Goal: Task Accomplishment & Management: Manage account settings

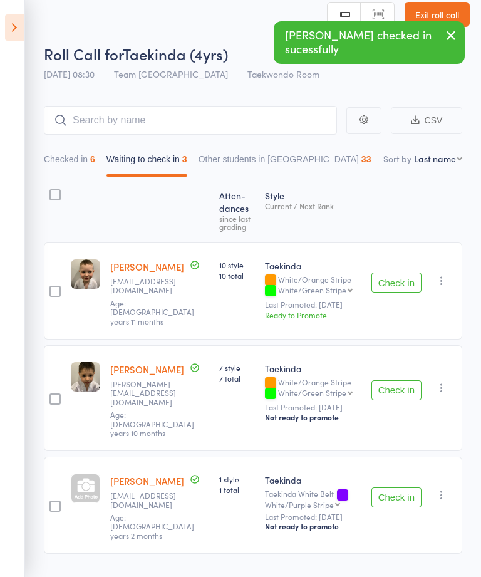
click at [387, 487] on button "Check in" at bounding box center [396, 497] width 50 height 20
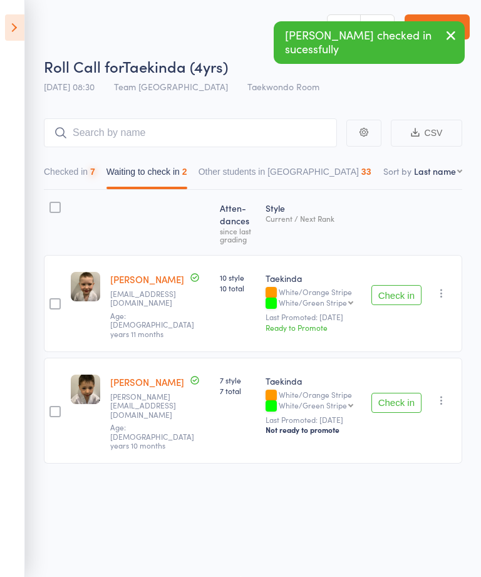
scroll to position [1, 0]
click at [391, 393] on button "Check in" at bounding box center [396, 403] width 50 height 20
click at [399, 293] on button "Check in" at bounding box center [396, 295] width 50 height 20
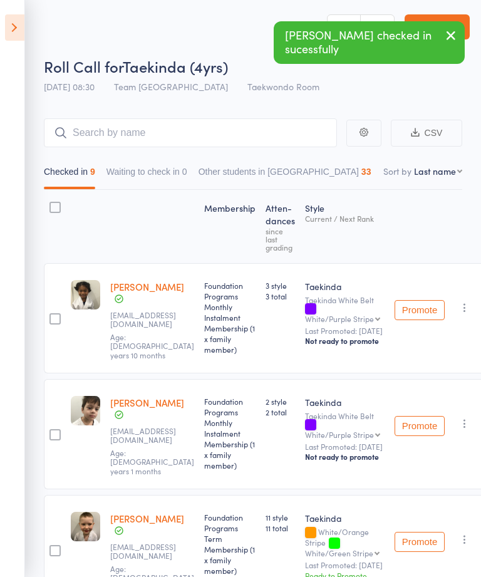
click at [22, 35] on icon at bounding box center [14, 27] width 19 height 26
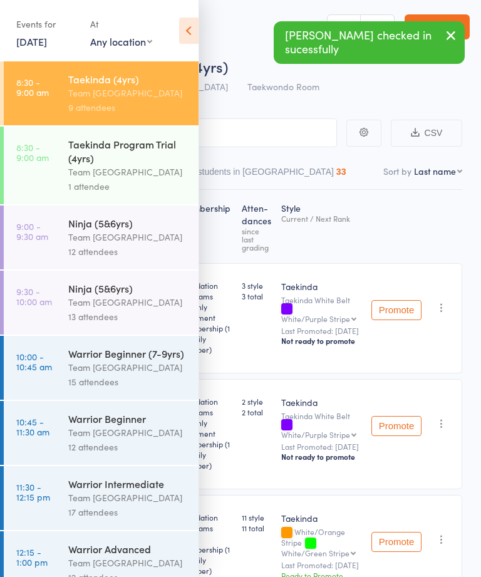
click at [124, 242] on div "Team [GEOGRAPHIC_DATA]" at bounding box center [128, 237] width 120 height 14
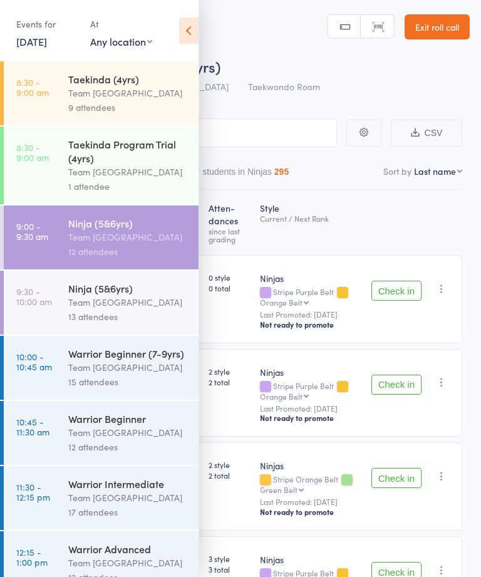
click at [187, 21] on icon at bounding box center [188, 31] width 19 height 26
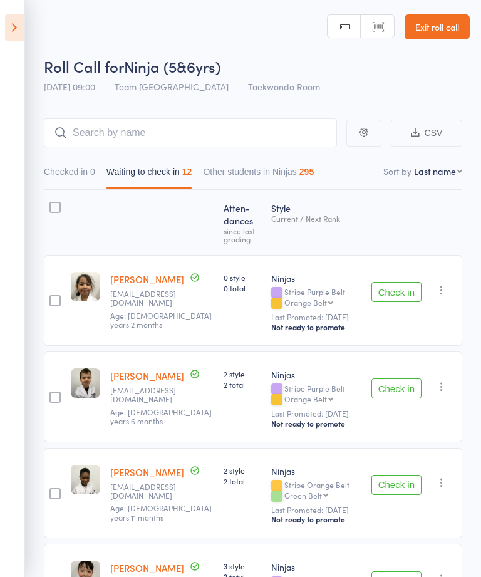
click at [405, 290] on button "Check in" at bounding box center [396, 292] width 50 height 20
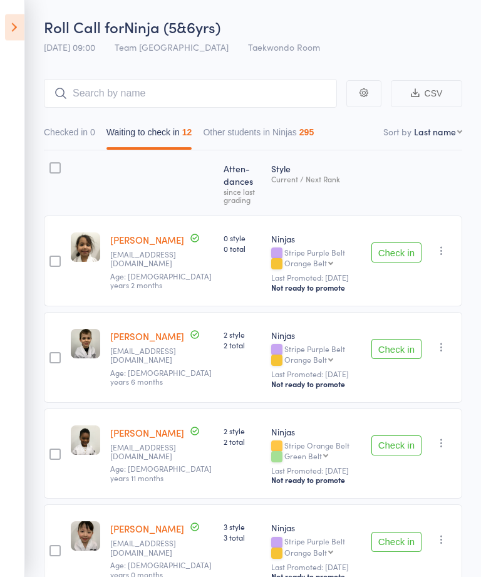
scroll to position [41, 0]
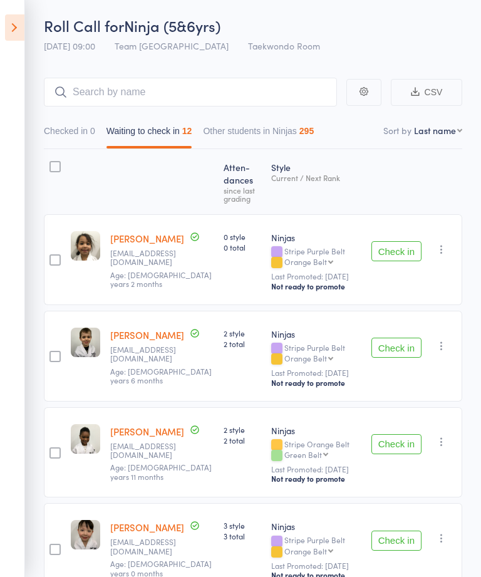
click at [394, 256] on button "Check in" at bounding box center [396, 251] width 50 height 20
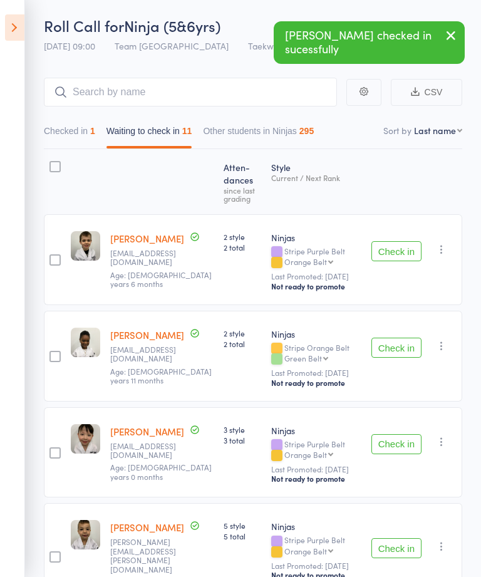
click at [385, 254] on button "Check in" at bounding box center [396, 251] width 50 height 20
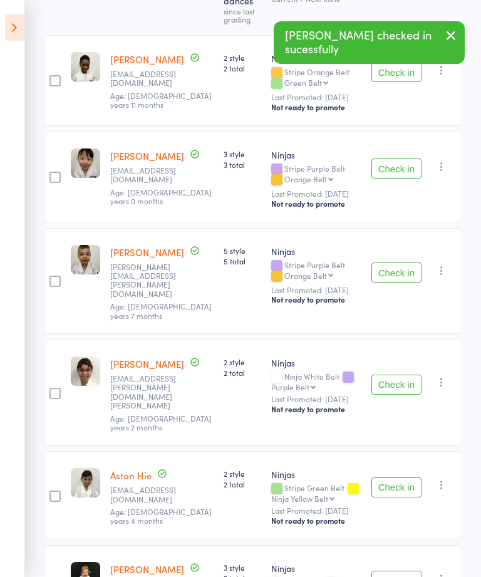
scroll to position [223, 0]
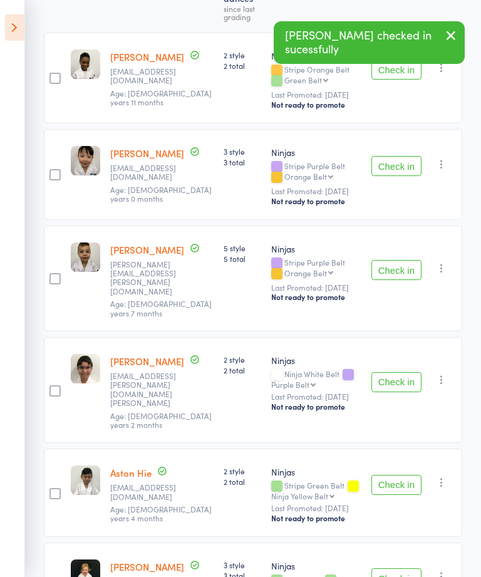
click at [395, 168] on button "Check in" at bounding box center [396, 166] width 50 height 20
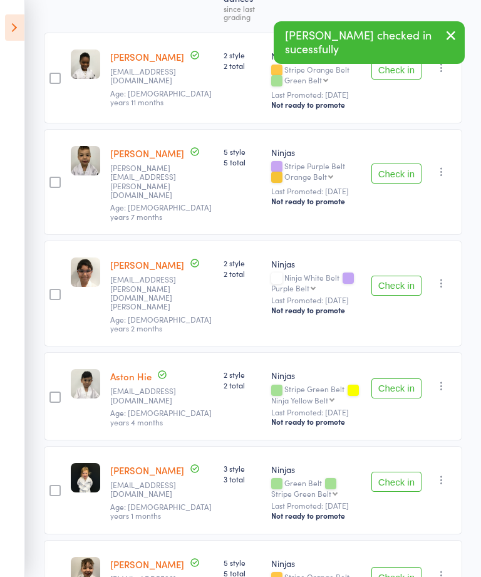
click at [393, 163] on button "Check in" at bounding box center [396, 173] width 50 height 20
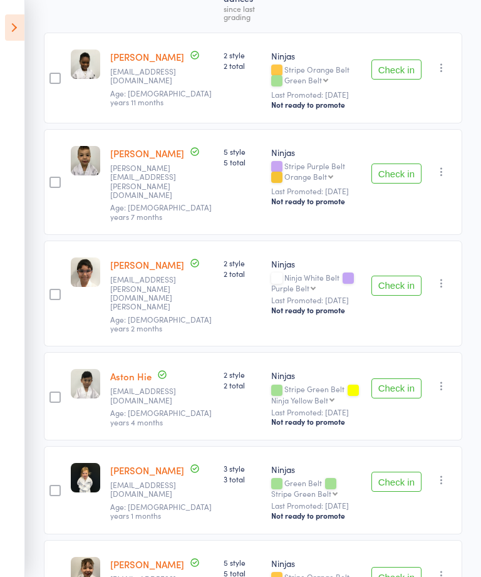
click at [384, 275] on button "Check in" at bounding box center [396, 285] width 50 height 20
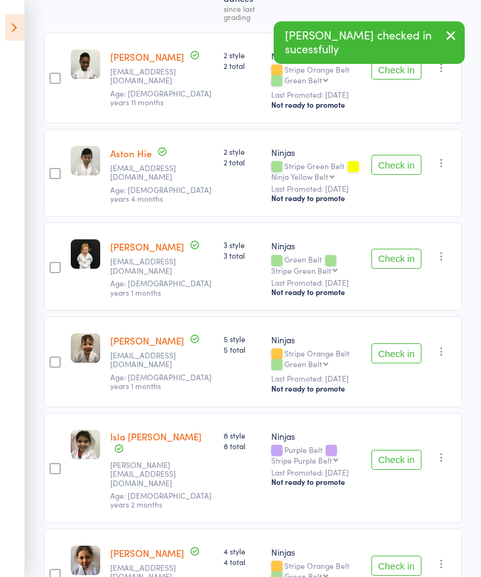
click at [398, 164] on button "Check in" at bounding box center [396, 165] width 50 height 20
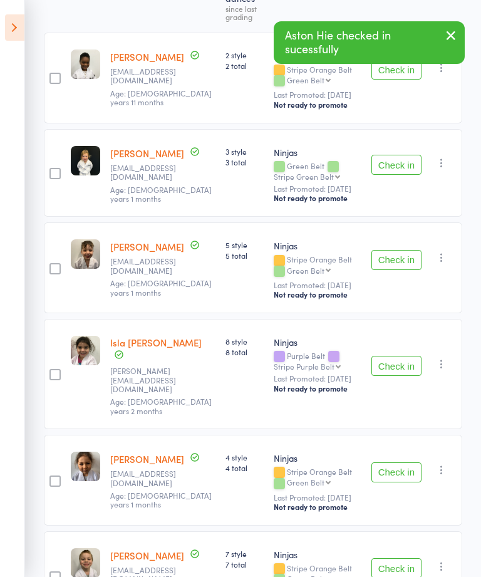
click at [394, 165] on button "Check in" at bounding box center [396, 165] width 50 height 20
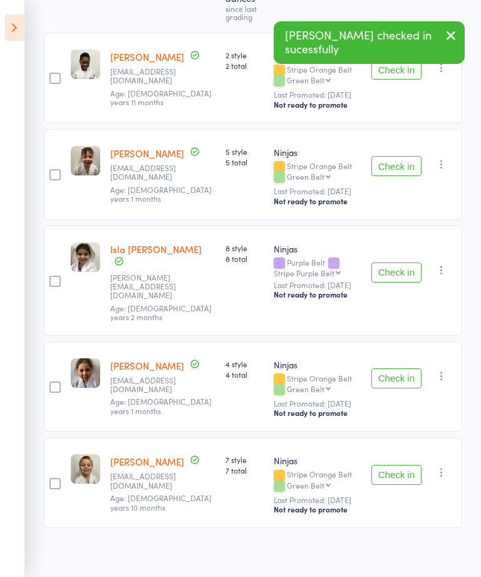
scroll to position [161, 0]
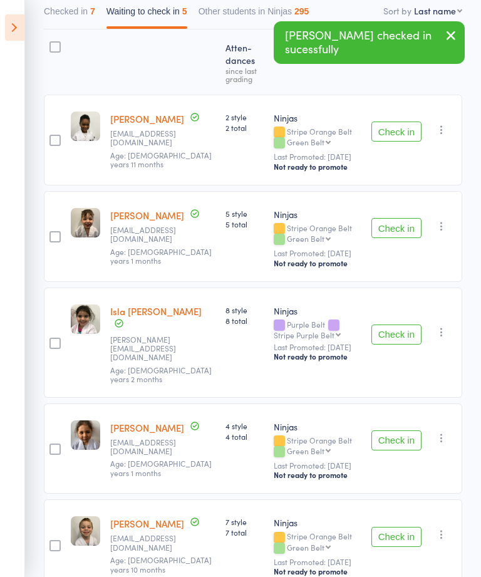
click at [397, 221] on button "Check in" at bounding box center [396, 228] width 50 height 20
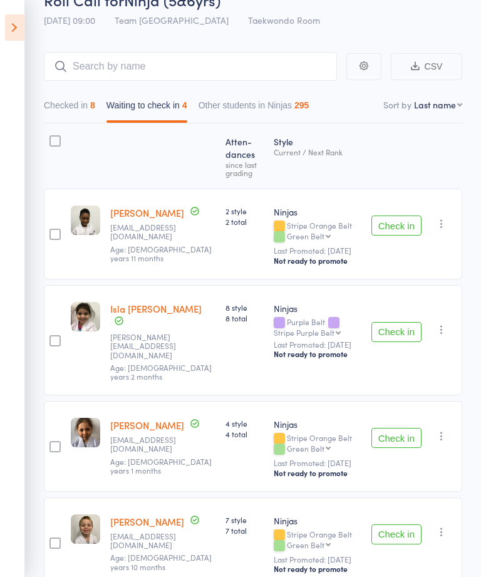
click at [387, 428] on button "Check in" at bounding box center [396, 438] width 50 height 20
click at [394, 524] on button "Check in" at bounding box center [396, 534] width 50 height 20
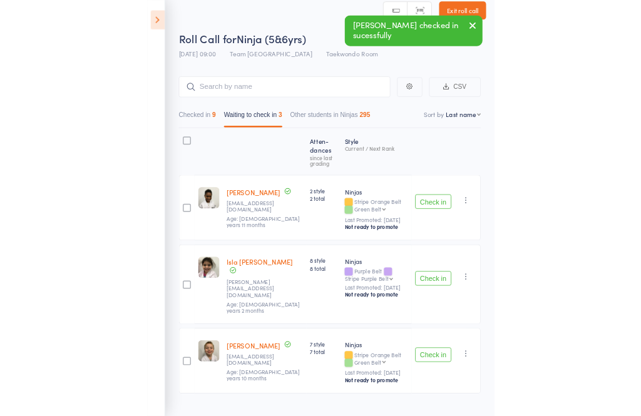
scroll to position [1, 0]
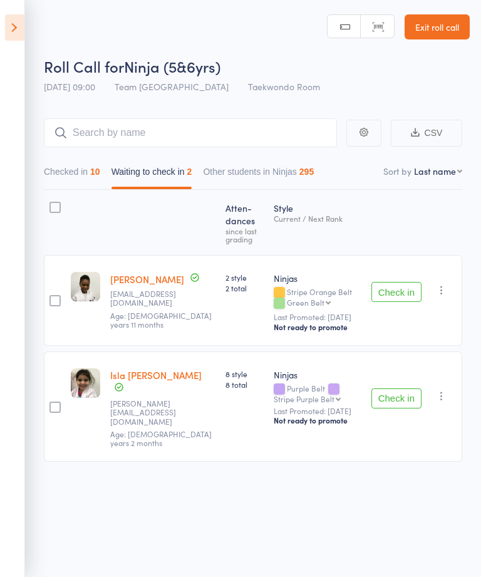
click at [396, 289] on button "Check in" at bounding box center [396, 292] width 50 height 20
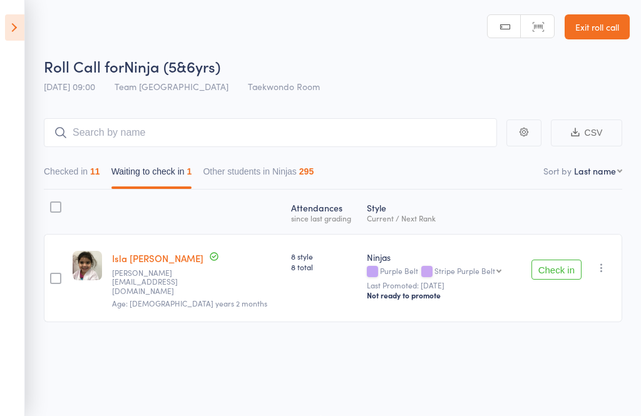
click at [16, 23] on icon at bounding box center [14, 27] width 19 height 26
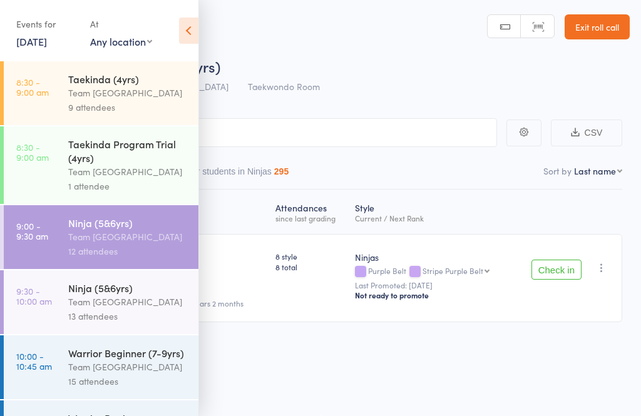
click at [128, 309] on div "Team [GEOGRAPHIC_DATA]" at bounding box center [128, 302] width 120 height 14
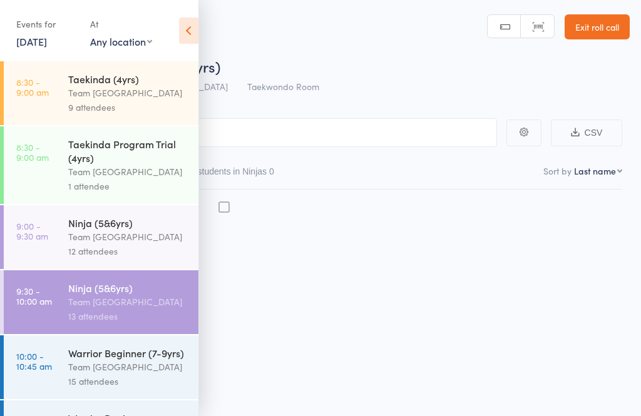
click at [129, 244] on div "Team [GEOGRAPHIC_DATA]" at bounding box center [128, 237] width 120 height 14
click at [193, 31] on icon at bounding box center [188, 31] width 19 height 26
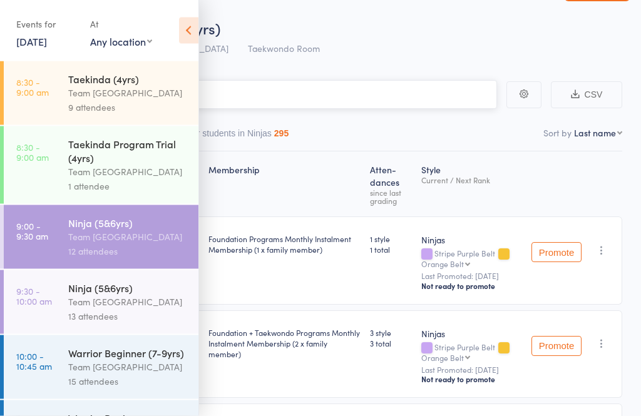
scroll to position [40, 0]
click at [139, 242] on div "Team [GEOGRAPHIC_DATA]" at bounding box center [128, 237] width 120 height 14
click at [196, 43] on icon at bounding box center [188, 31] width 19 height 26
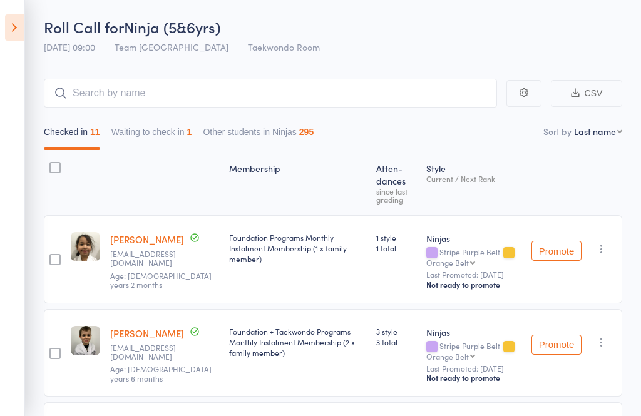
click at [170, 140] on button "Waiting to check in 1" at bounding box center [151, 135] width 81 height 29
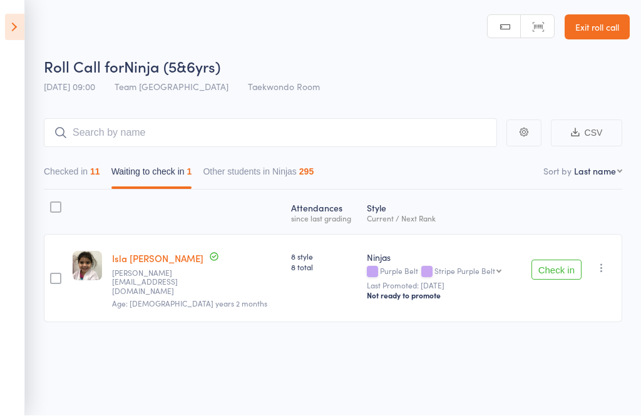
scroll to position [1, 0]
click at [480, 273] on button "button" at bounding box center [601, 267] width 15 height 15
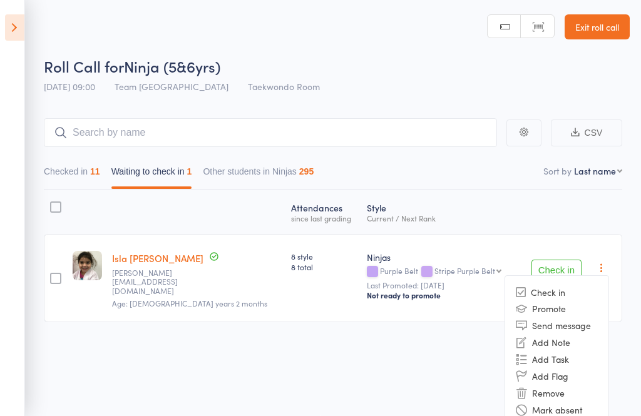
scroll to position [11, 0]
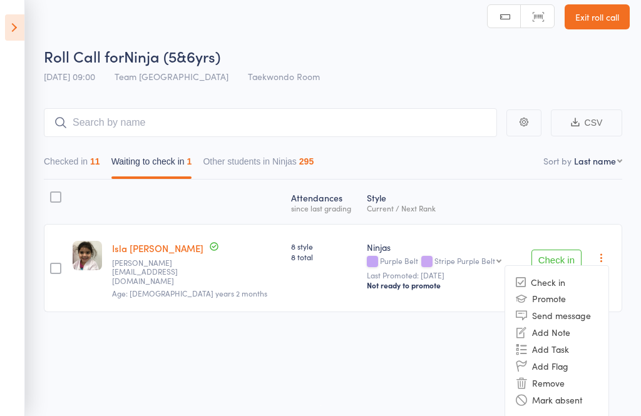
click at [480, 398] on li "Mark absent" at bounding box center [556, 400] width 103 height 17
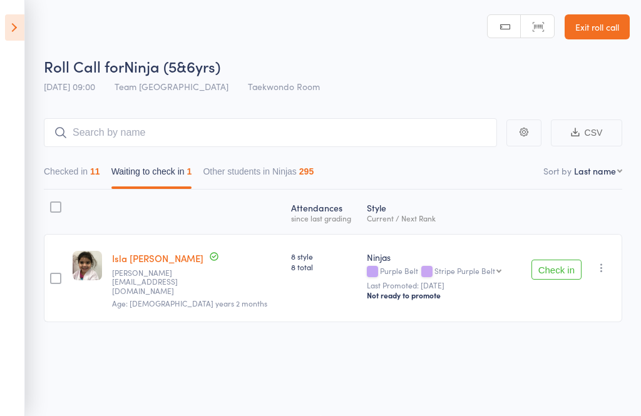
click at [76, 169] on button "Checked in 11" at bounding box center [72, 174] width 56 height 29
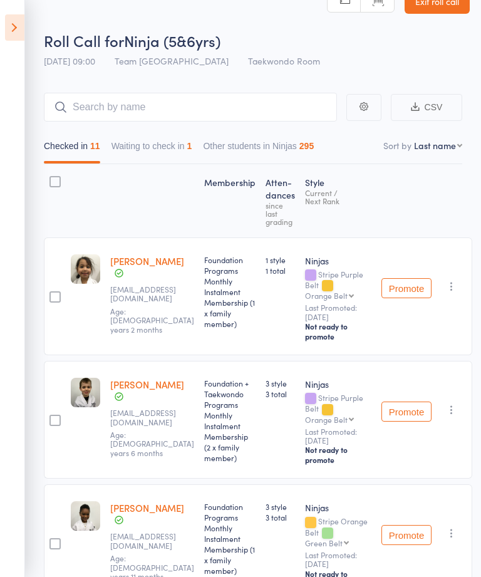
scroll to position [0, 0]
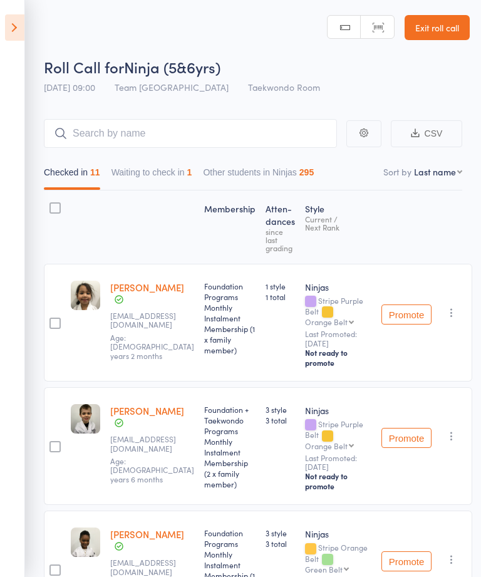
click at [164, 177] on button "Waiting to check in 1" at bounding box center [151, 175] width 81 height 29
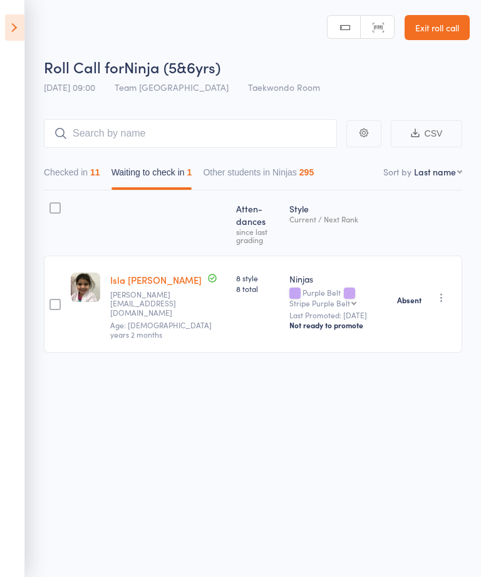
click at [14, 29] on icon at bounding box center [14, 27] width 19 height 26
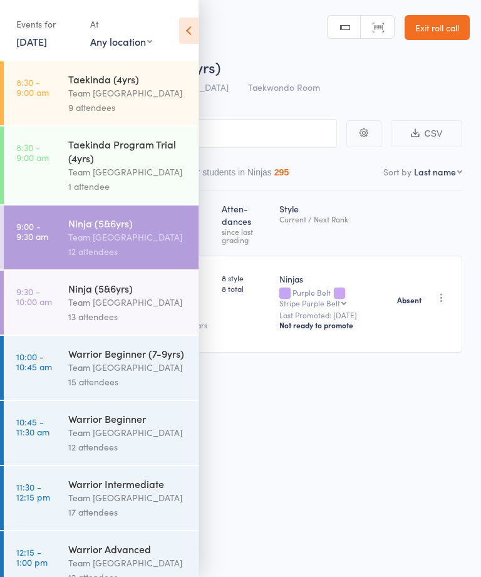
click at [128, 295] on div "Ninja (5&6yrs)" at bounding box center [128, 288] width 120 height 14
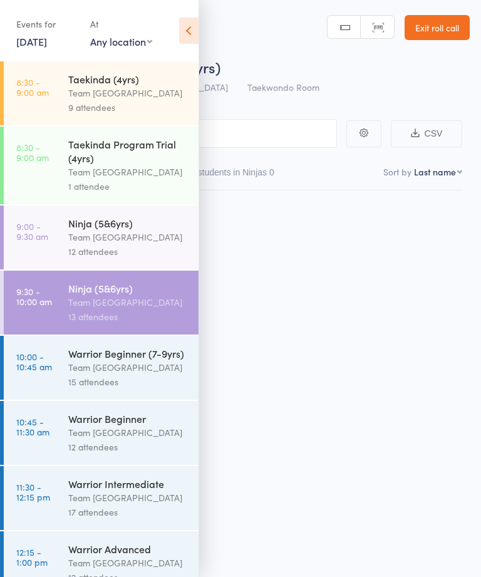
click at [195, 25] on icon at bounding box center [188, 31] width 19 height 26
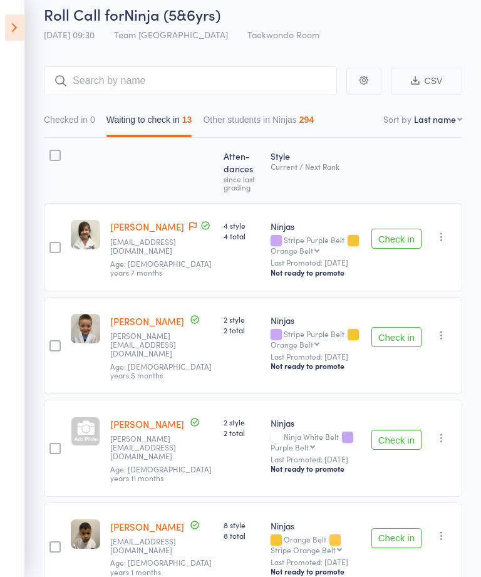
scroll to position [51, 0]
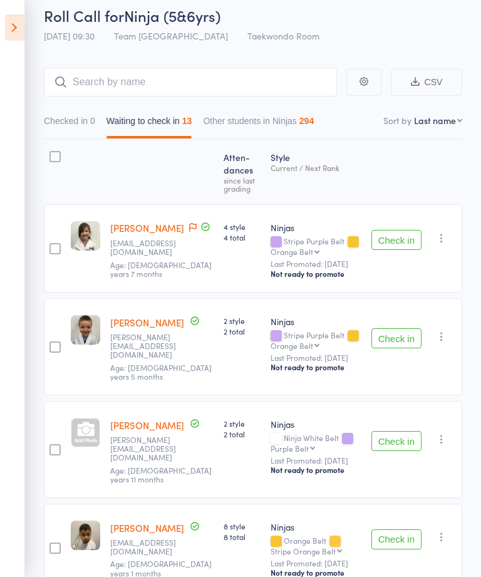
click at [391, 242] on button "Check in" at bounding box center [396, 240] width 50 height 20
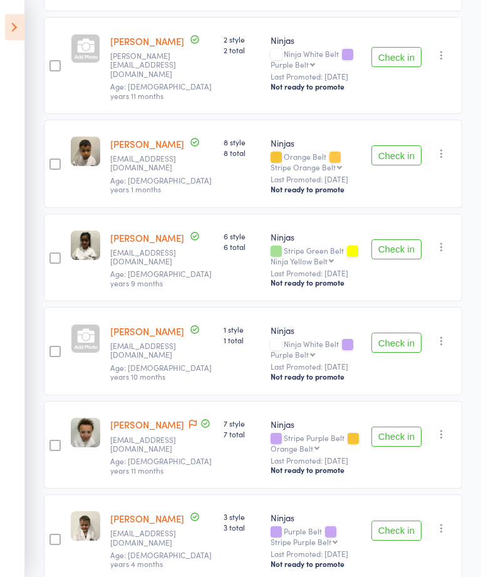
scroll to position [367, 0]
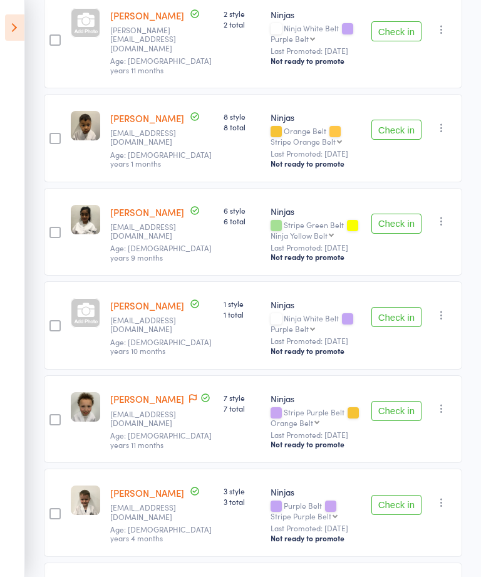
click at [399, 213] on button "Check in" at bounding box center [396, 223] width 50 height 20
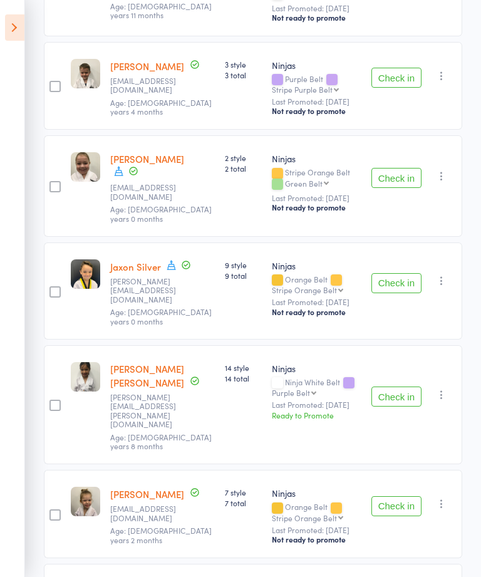
scroll to position [725, 0]
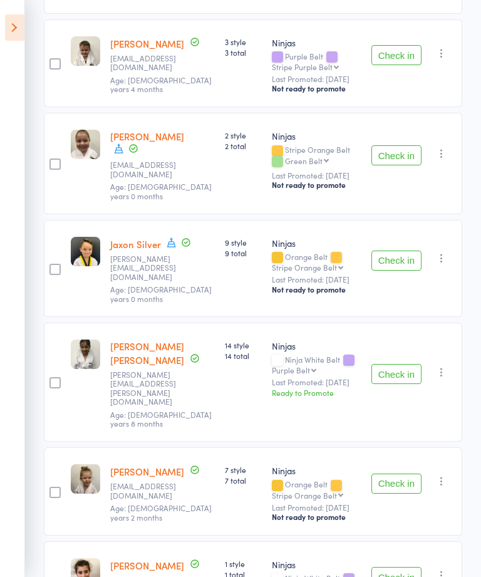
click at [380, 567] on button "Check in" at bounding box center [396, 577] width 50 height 20
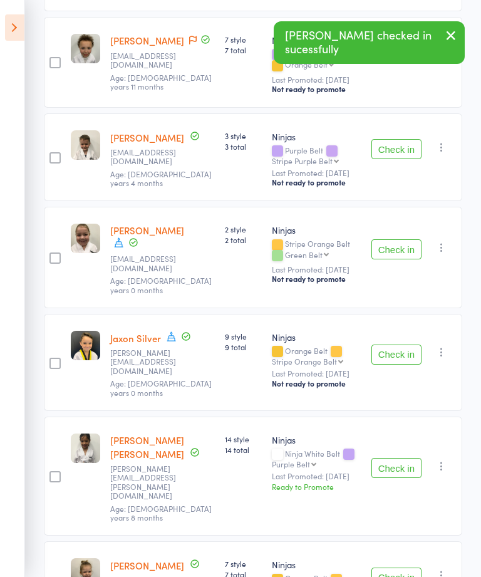
click at [398, 458] on button "Check in" at bounding box center [396, 468] width 50 height 20
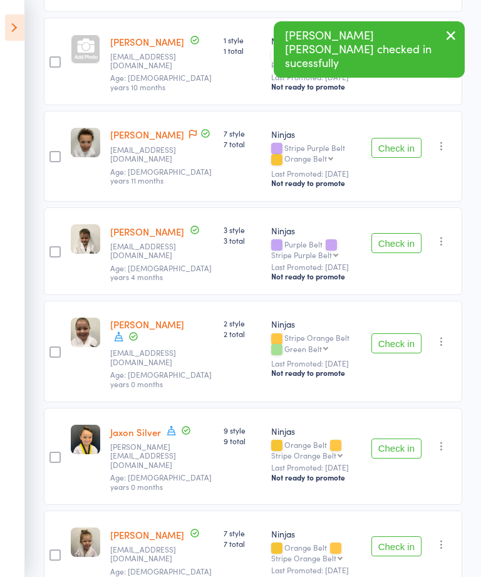
click at [398, 233] on button "Check in" at bounding box center [396, 243] width 50 height 20
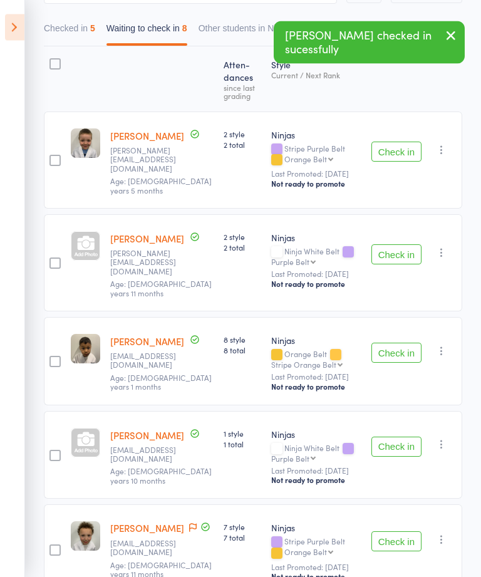
scroll to position [0, 0]
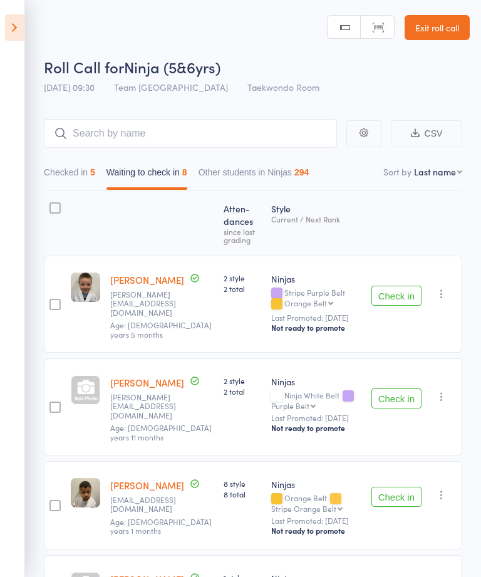
click at [401, 296] on button "Check in" at bounding box center [396, 295] width 50 height 20
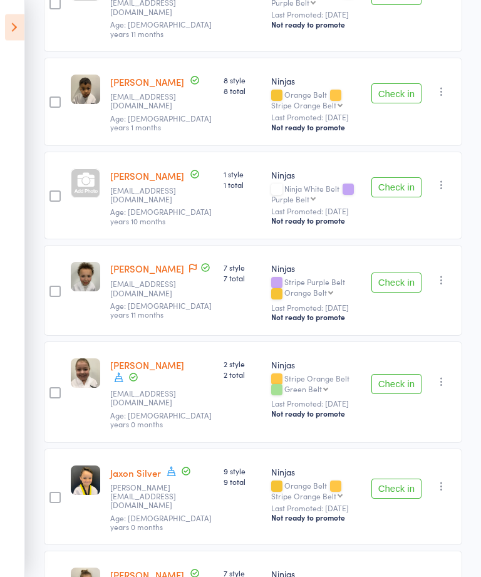
scroll to position [306, 0]
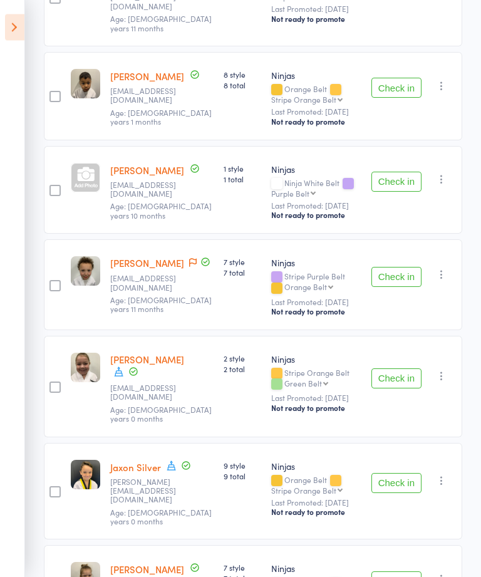
click at [395, 172] on button "Check in" at bounding box center [396, 182] width 50 height 20
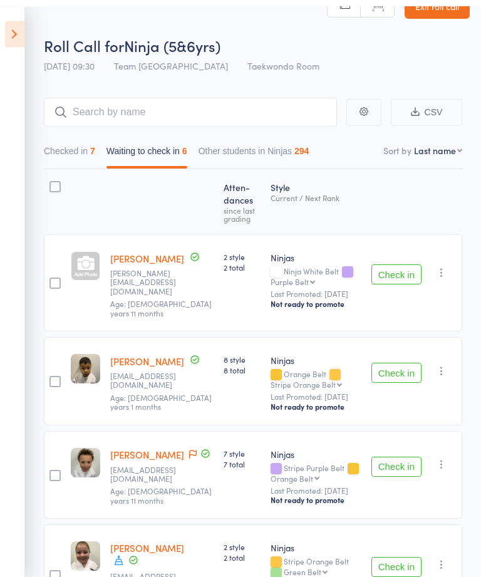
scroll to position [0, 0]
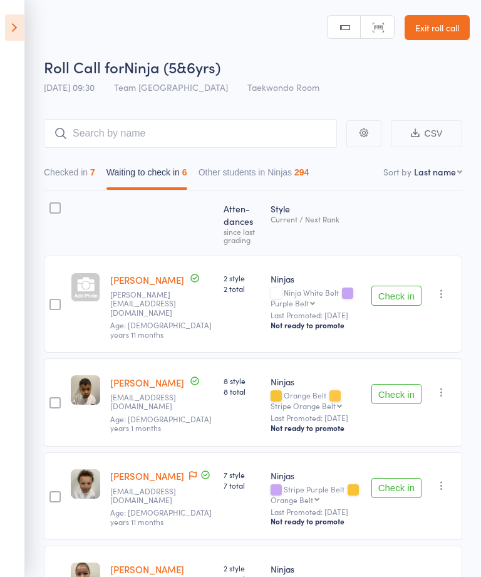
click at [93, 175] on button "Checked in 7" at bounding box center [69, 175] width 51 height 29
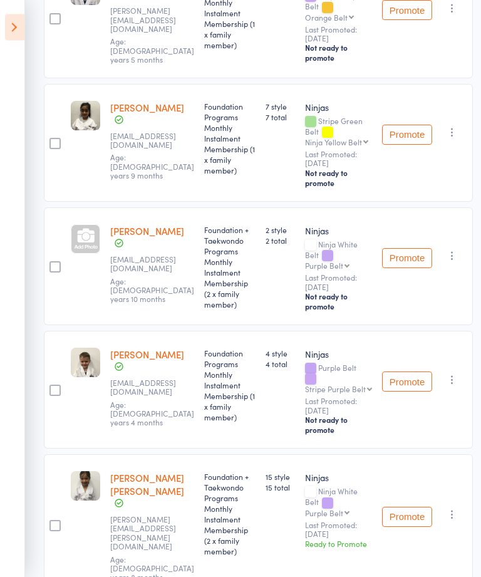
scroll to position [429, 0]
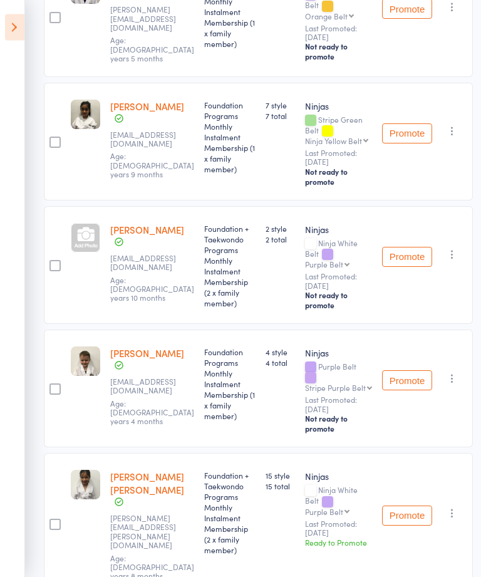
click at [68, 242] on div at bounding box center [85, 266] width 39 height 118
click at [86, 240] on div at bounding box center [85, 238] width 29 height 29
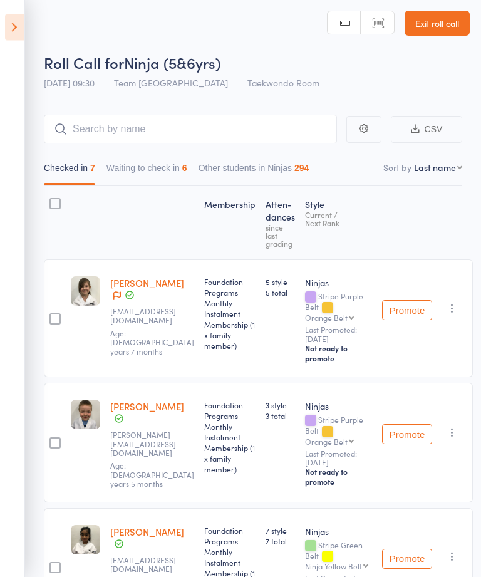
scroll to position [0, 0]
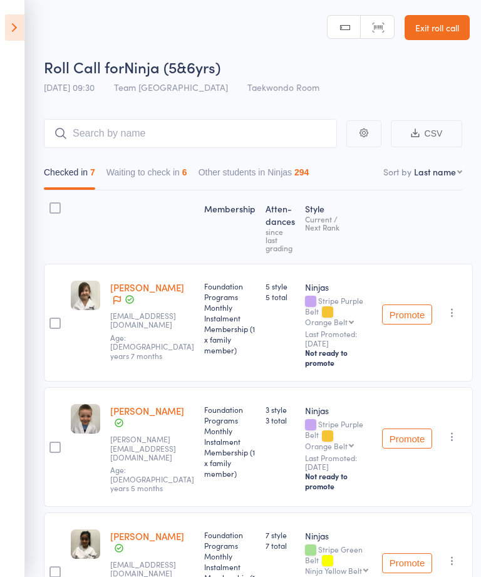
click at [153, 172] on button "Waiting to check in 6" at bounding box center [146, 175] width 81 height 29
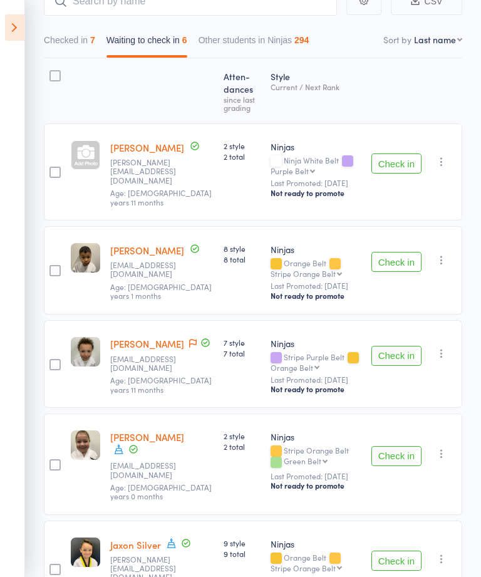
scroll to position [172, 0]
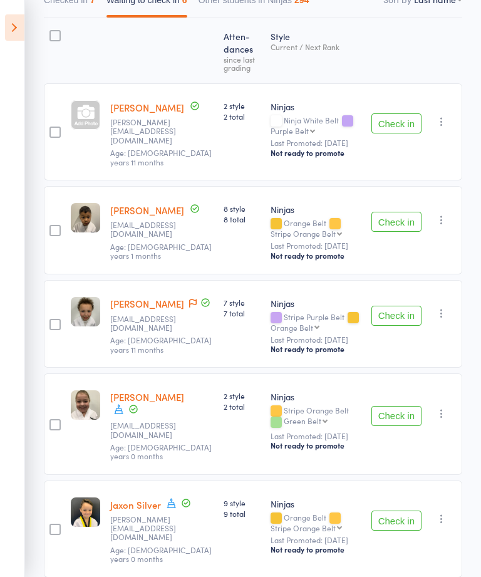
click at [400, 213] on button "Check in" at bounding box center [396, 222] width 50 height 20
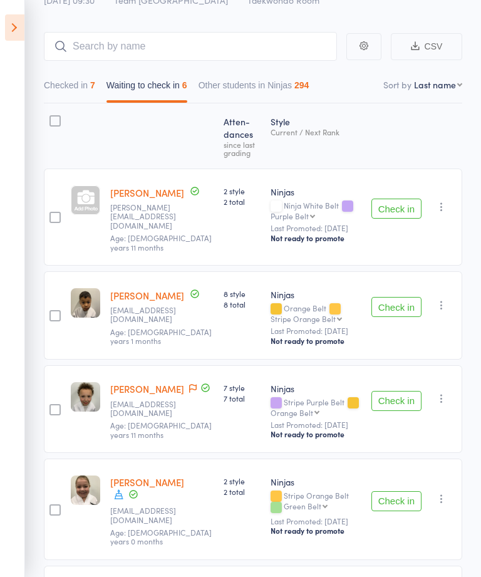
scroll to position [0, 0]
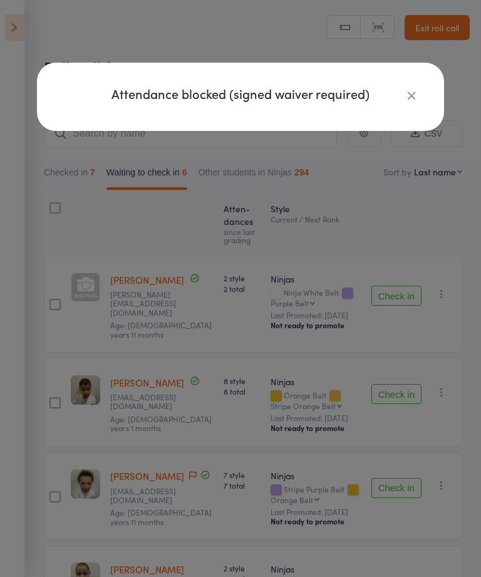
click at [398, 377] on div "Attendance blocked (signed waiver required)" at bounding box center [240, 288] width 481 height 577
click at [395, 386] on button "Check in" at bounding box center [396, 394] width 50 height 20
click at [17, 29] on div "Attendance blocked (signed waiver required)" at bounding box center [240, 288] width 481 height 577
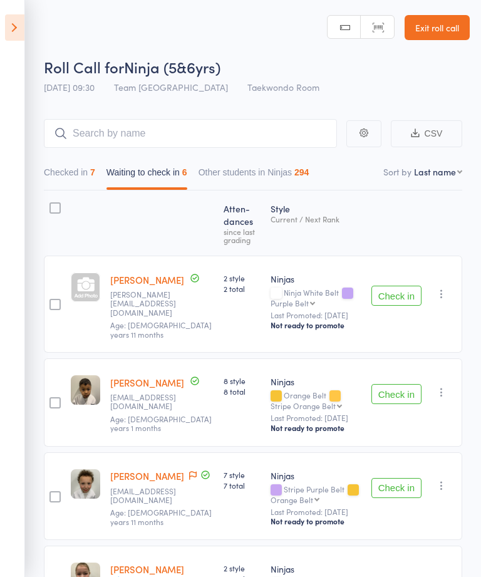
click at [398, 385] on button "Check in" at bounding box center [396, 394] width 50 height 20
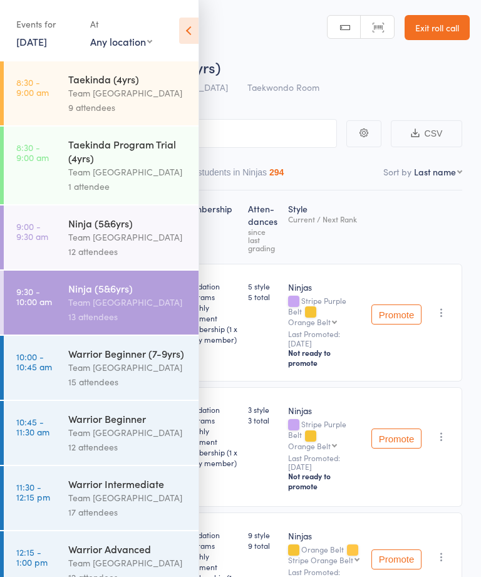
click at [193, 29] on icon at bounding box center [188, 31] width 19 height 26
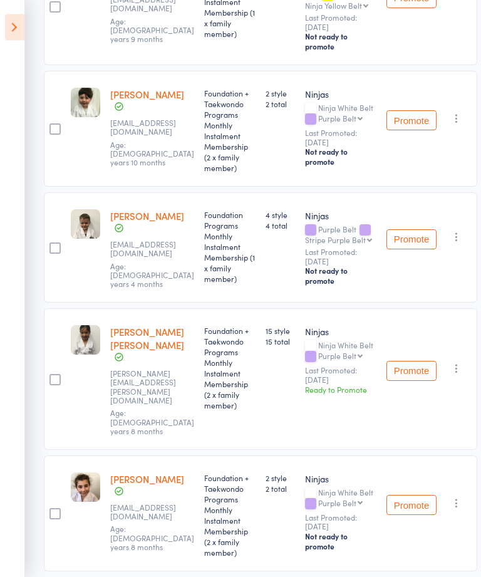
scroll to position [691, 0]
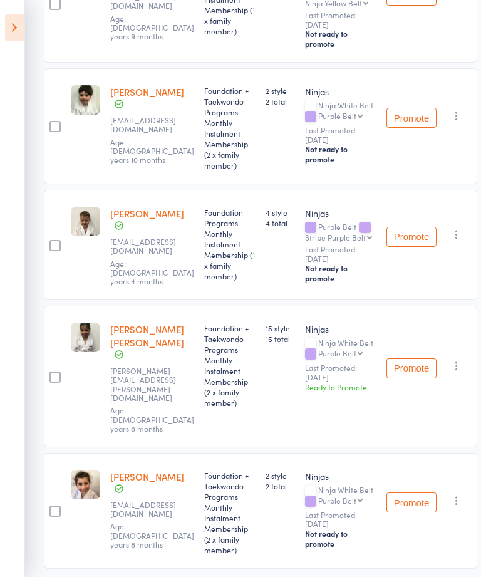
click at [14, 30] on icon at bounding box center [14, 27] width 19 height 26
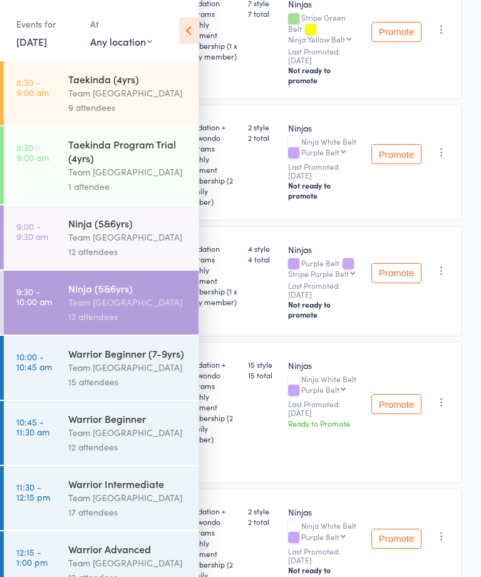
click at [59, 366] on link "10:00 - 10:45 am Warrior Beginner (7-9yrs) Team Carlo Airport West 15 attendees" at bounding box center [101, 368] width 195 height 64
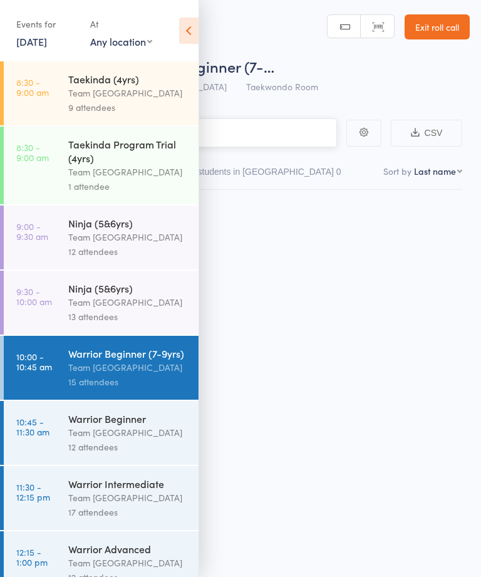
scroll to position [1, 0]
click at [185, 22] on icon at bounding box center [188, 31] width 19 height 26
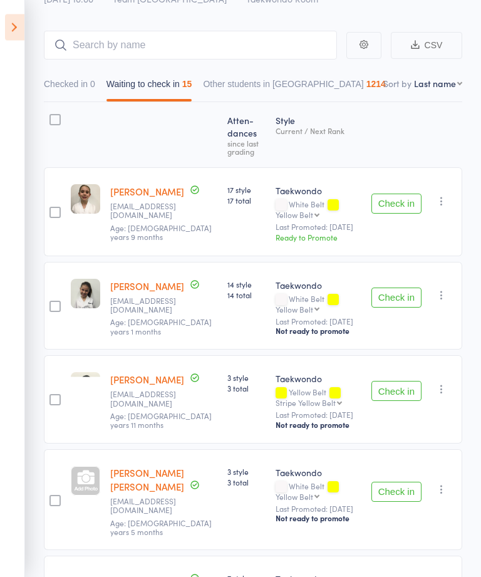
scroll to position [89, 0]
click at [401, 204] on button "Check in" at bounding box center [396, 203] width 50 height 20
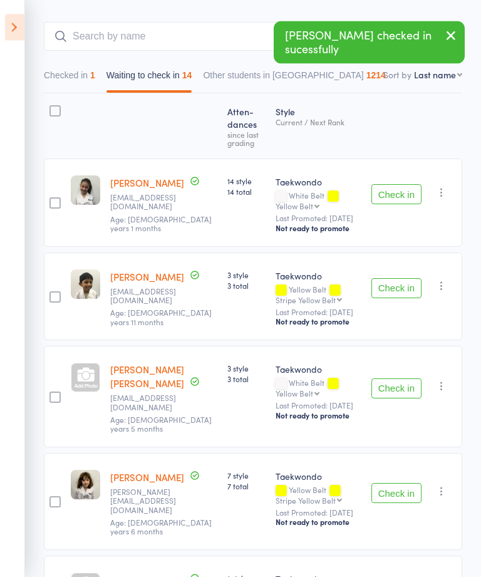
scroll to position [97, 0]
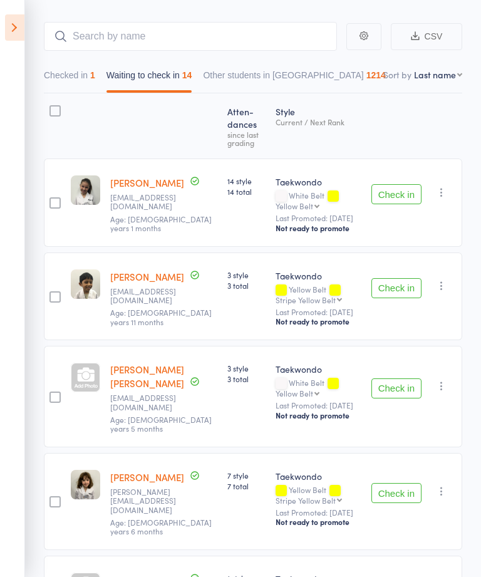
click at [393, 193] on button "Check in" at bounding box center [396, 194] width 50 height 20
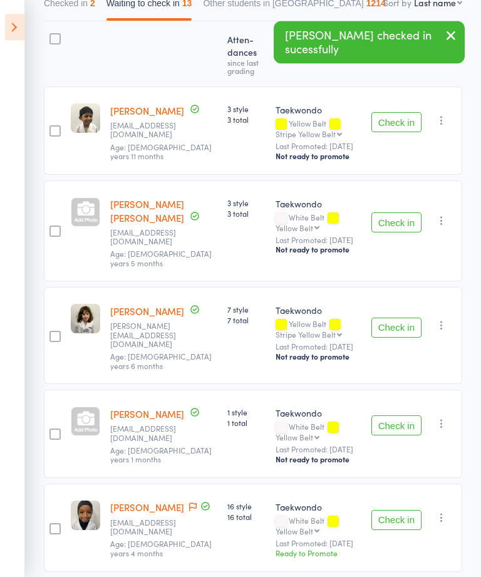
scroll to position [170, 0]
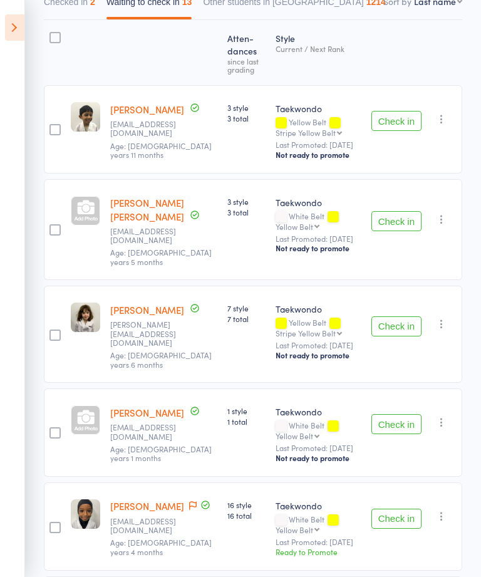
click at [399, 216] on button "Check in" at bounding box center [396, 221] width 50 height 20
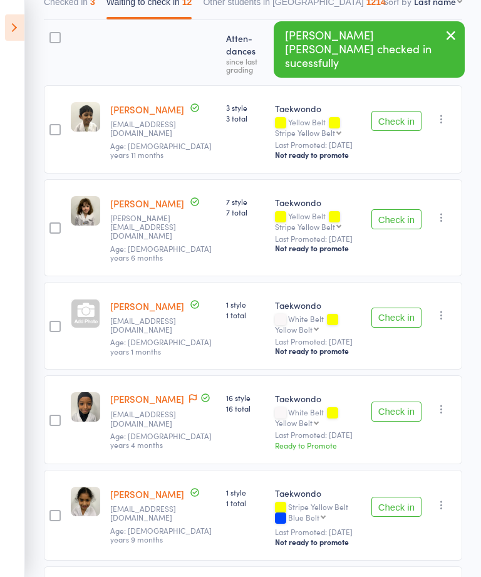
click at [399, 214] on button "Check in" at bounding box center [396, 219] width 50 height 20
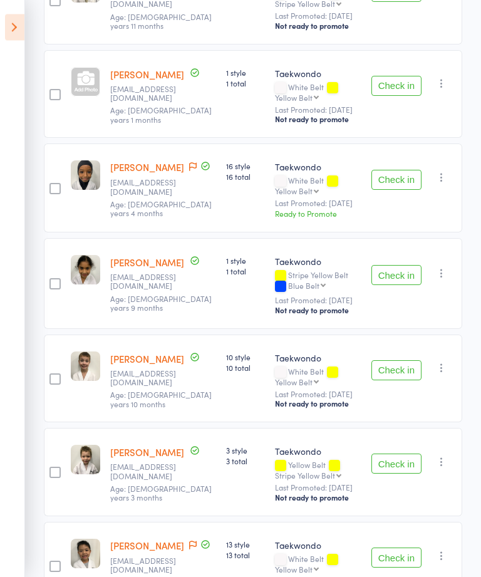
scroll to position [299, 0]
click at [402, 184] on button "Check in" at bounding box center [396, 180] width 50 height 20
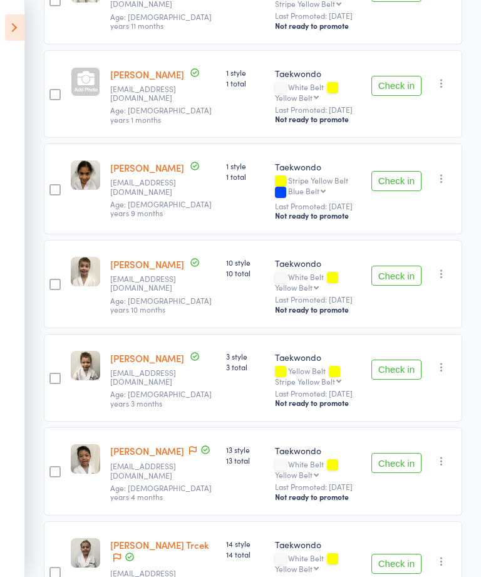
click at [386, 277] on button "Check in" at bounding box center [396, 275] width 50 height 20
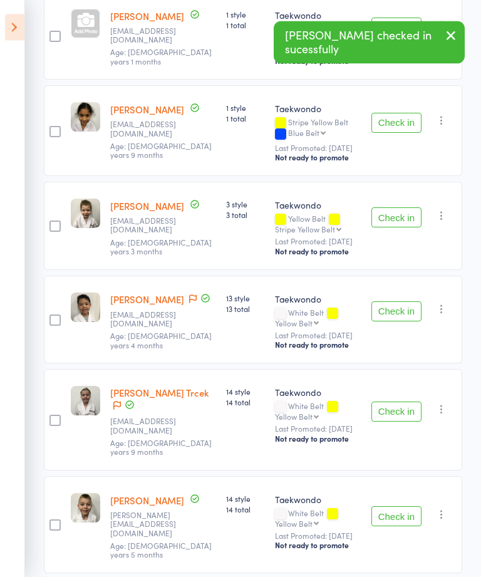
click at [392, 217] on button "Check in" at bounding box center [396, 218] width 50 height 20
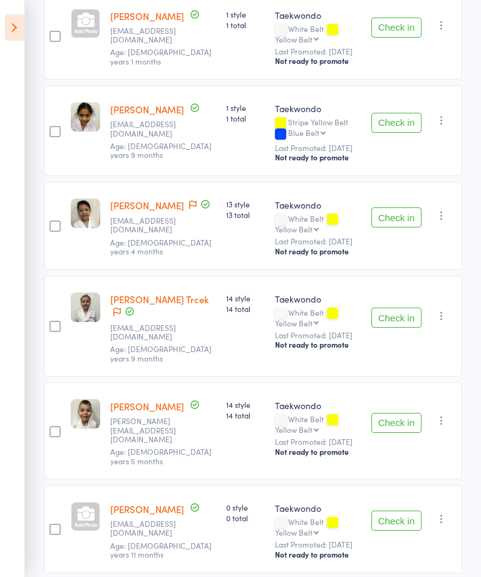
click at [401, 307] on button "Check in" at bounding box center [396, 317] width 50 height 20
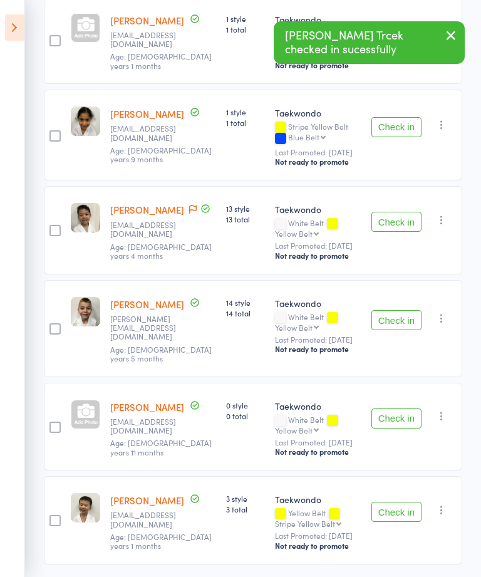
click at [397, 310] on button "Check in" at bounding box center [396, 320] width 50 height 20
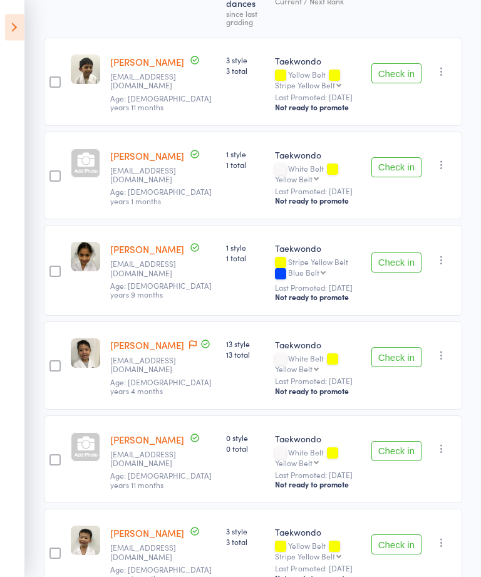
scroll to position [227, 0]
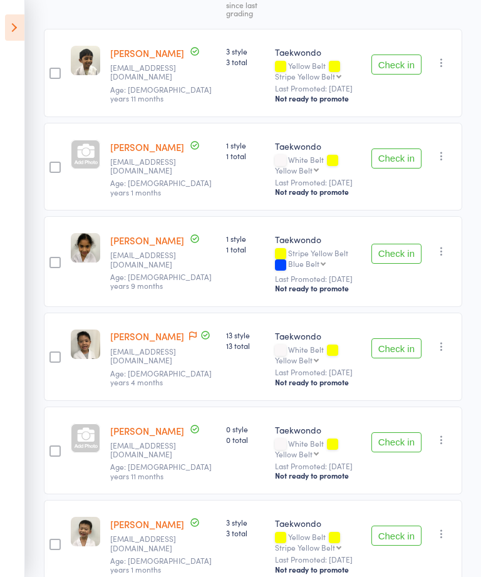
click at [400, 446] on button "Check in" at bounding box center [396, 442] width 50 height 20
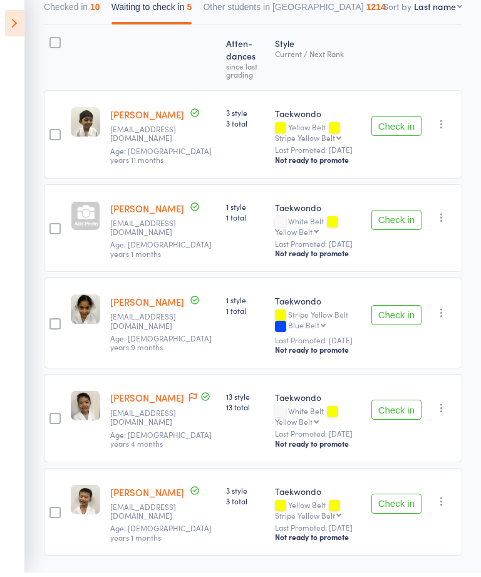
scroll to position [138, 0]
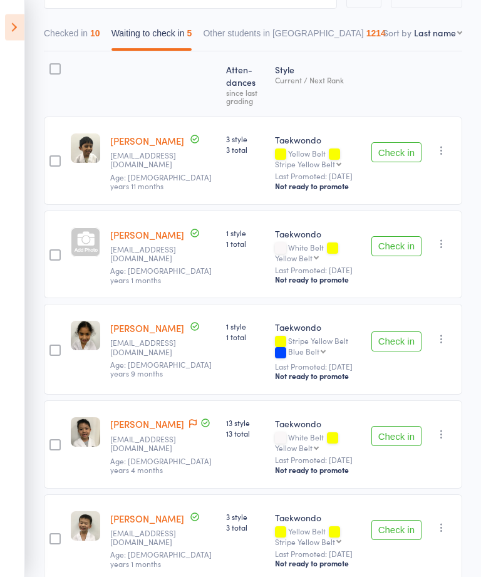
click at [398, 153] on button "Check in" at bounding box center [396, 153] width 50 height 20
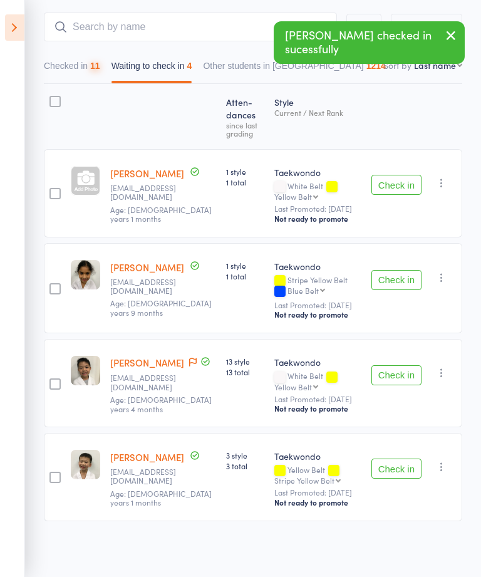
scroll to position [67, 0]
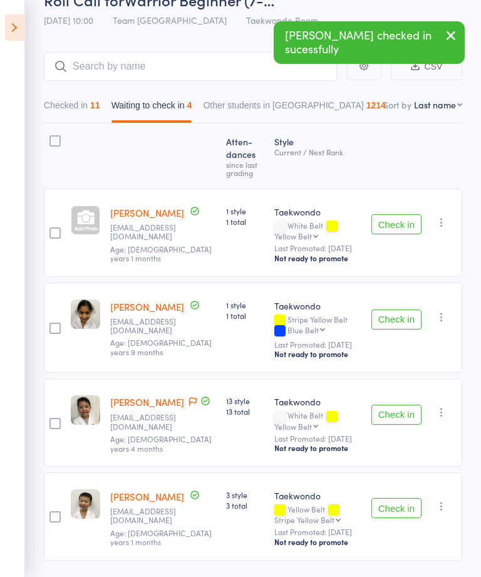
click at [403, 323] on button "Check in" at bounding box center [396, 319] width 50 height 20
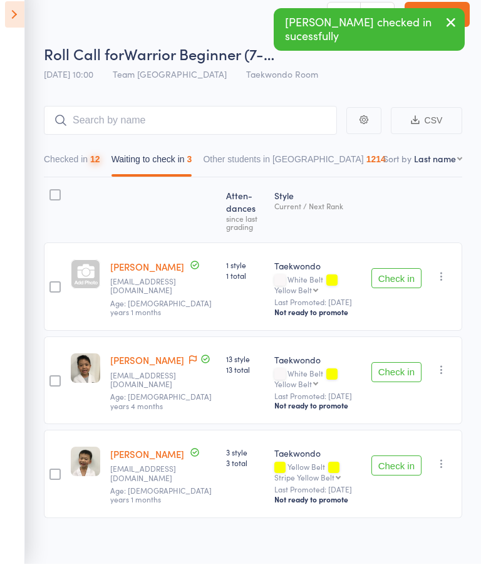
scroll to position [13, 0]
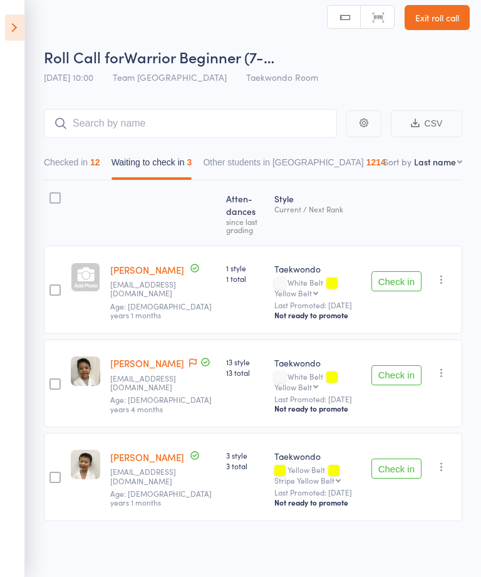
click at [90, 280] on div at bounding box center [85, 276] width 29 height 29
click at [83, 160] on button "Checked in 12" at bounding box center [72, 165] width 56 height 29
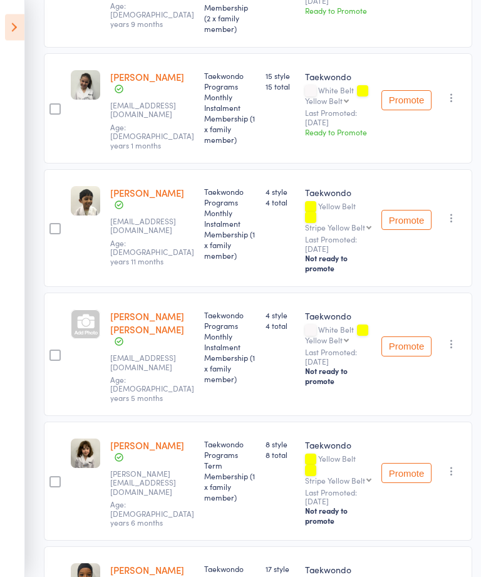
scroll to position [333, 0]
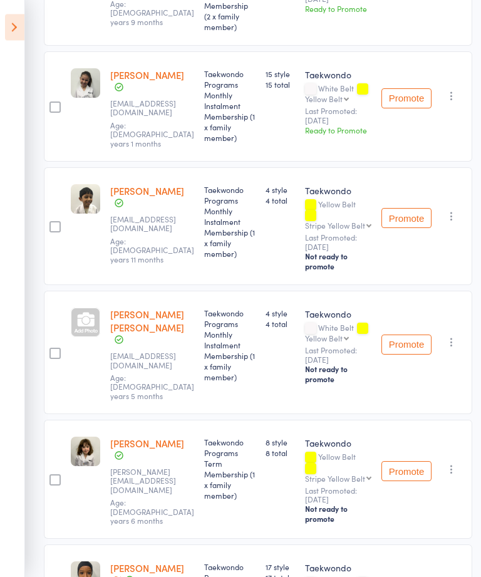
click at [94, 330] on div at bounding box center [85, 322] width 29 height 29
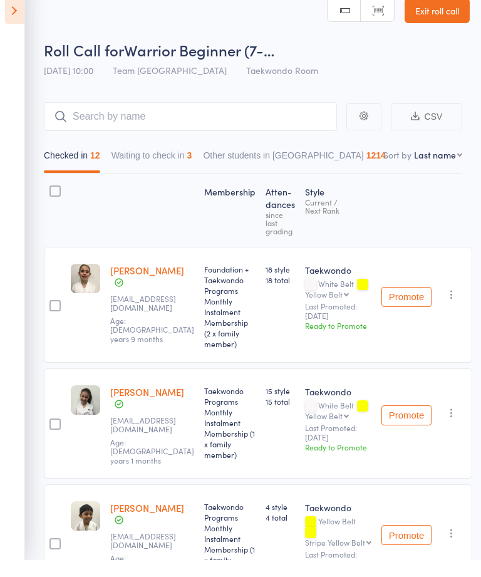
scroll to position [18, 0]
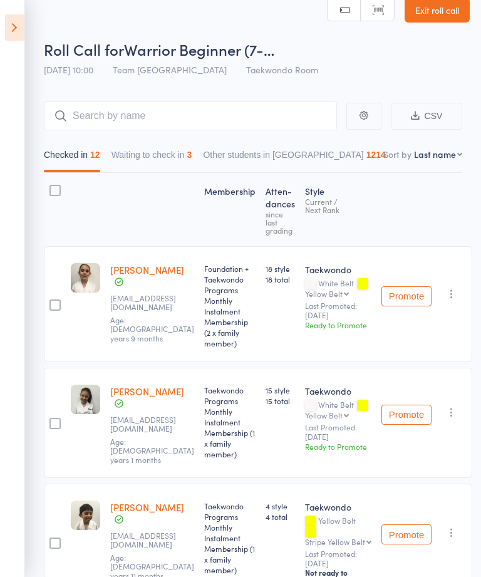
click at [169, 165] on button "Waiting to check in 3" at bounding box center [151, 157] width 81 height 29
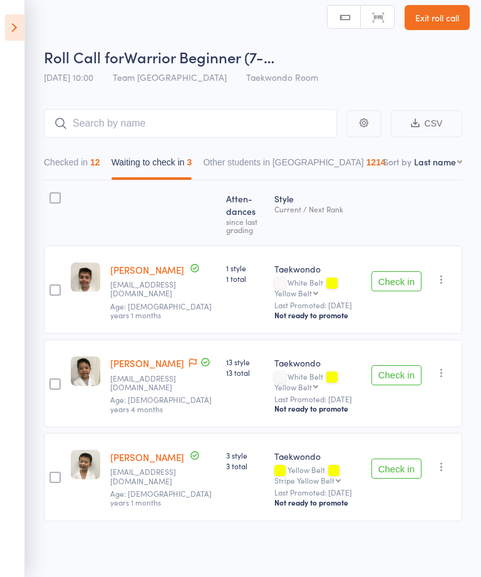
scroll to position [13, 0]
click at [394, 272] on button "Check in" at bounding box center [396, 281] width 50 height 20
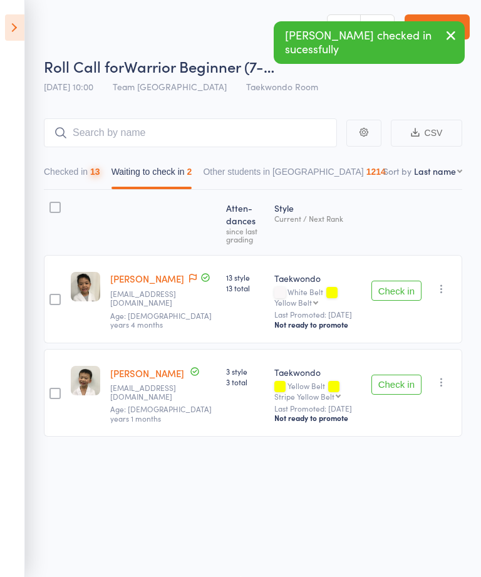
scroll to position [1, 0]
